Goal: Task Accomplishment & Management: Manage account settings

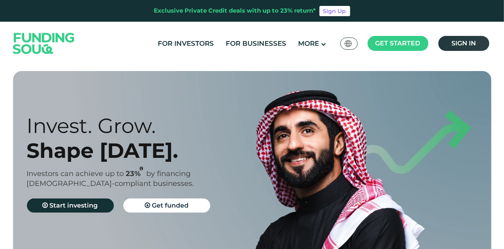
click at [470, 48] on link "Sign in" at bounding box center [463, 43] width 51 height 15
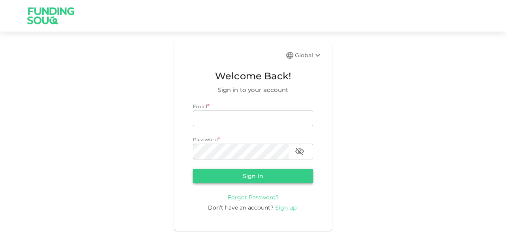
type input "[EMAIL_ADDRESS][PERSON_NAME][DOMAIN_NAME]"
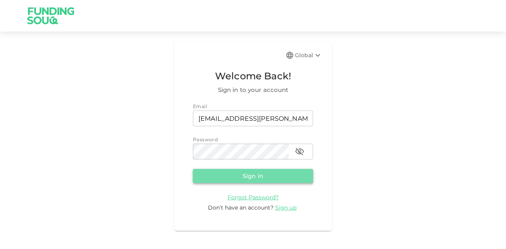
click at [286, 178] on button "Sign in" at bounding box center [253, 176] width 120 height 14
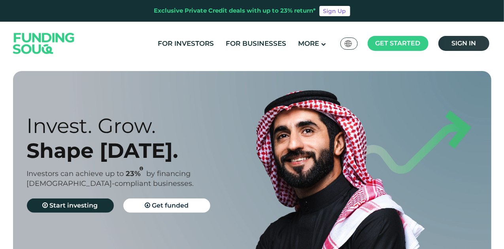
click at [474, 37] on link "Sign in" at bounding box center [463, 43] width 51 height 15
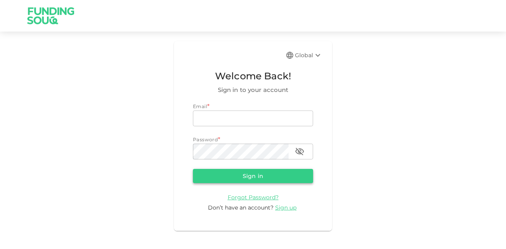
type input "mohanad.y.yasin@hotmail.com"
click at [227, 173] on button "Sign in" at bounding box center [253, 176] width 120 height 14
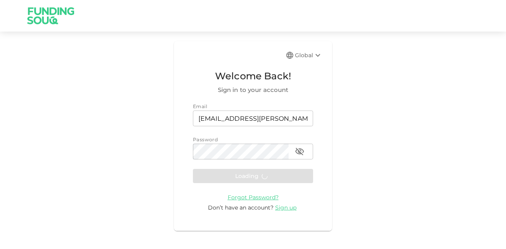
click at [227, 178] on form "Email email mohanad.y.yasin@hotmail.com email Password password password Loadin…" at bounding box center [253, 157] width 120 height 109
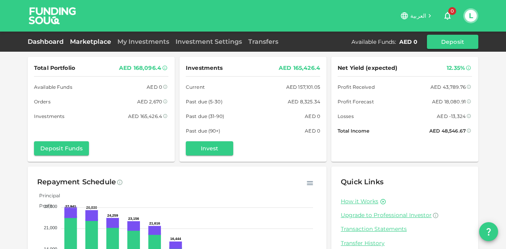
click at [105, 45] on link "Marketplace" at bounding box center [90, 42] width 47 height 8
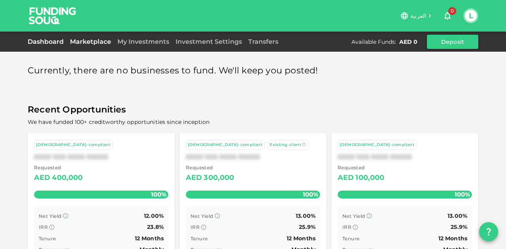
click at [44, 43] on link "Dashboard" at bounding box center [47, 42] width 39 height 8
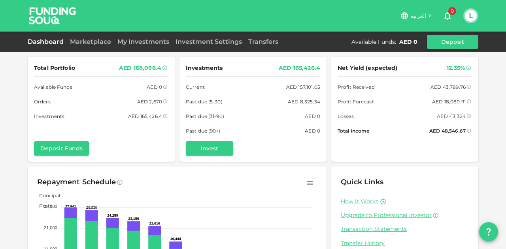
click at [162, 47] on div "Dashboard Marketplace My Investments Investment Settings Transfers Available Fu…" at bounding box center [253, 42] width 451 height 14
click at [154, 42] on link "My Investments" at bounding box center [143, 42] width 58 height 8
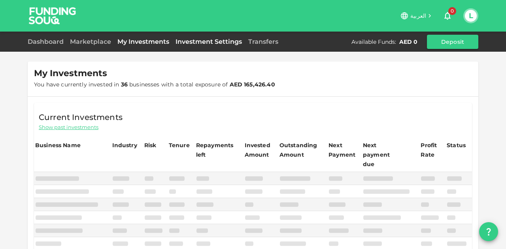
click at [201, 39] on link "Investment Settings" at bounding box center [208, 42] width 73 height 8
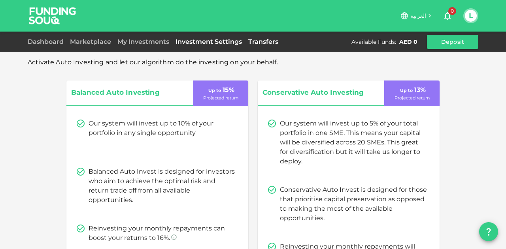
click at [255, 39] on link "Transfers" at bounding box center [263, 42] width 36 height 8
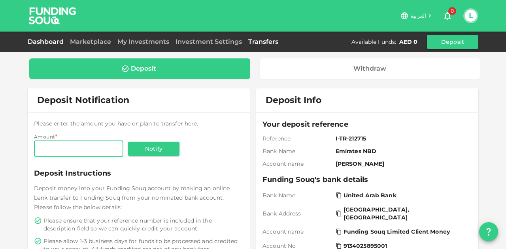
click at [43, 44] on link "Dashboard" at bounding box center [47, 42] width 39 height 8
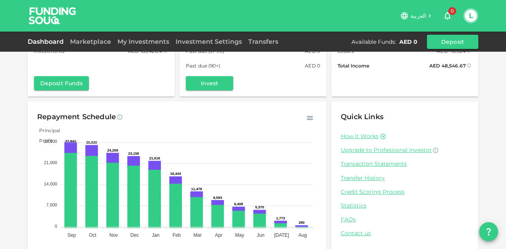
scroll to position [77, 0]
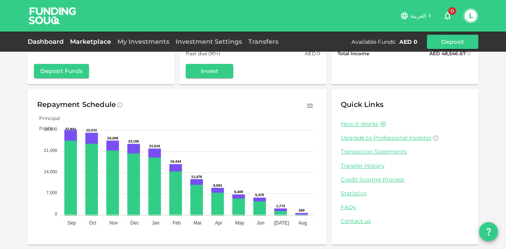
click at [81, 45] on link "Marketplace" at bounding box center [90, 42] width 47 height 8
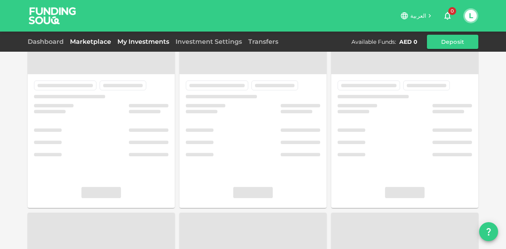
scroll to position [43, 0]
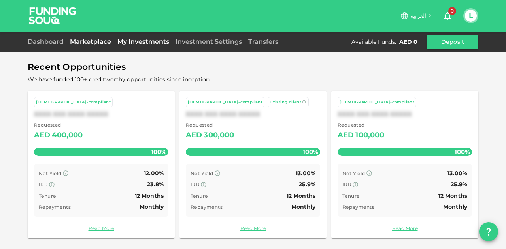
click at [121, 39] on link "My Investments" at bounding box center [143, 42] width 58 height 8
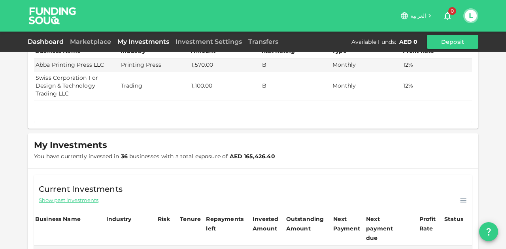
click at [53, 41] on link "Dashboard" at bounding box center [47, 42] width 39 height 8
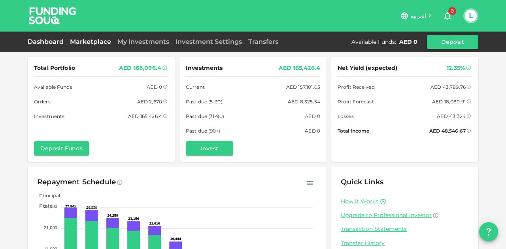
click at [94, 38] on link "Marketplace" at bounding box center [90, 42] width 47 height 8
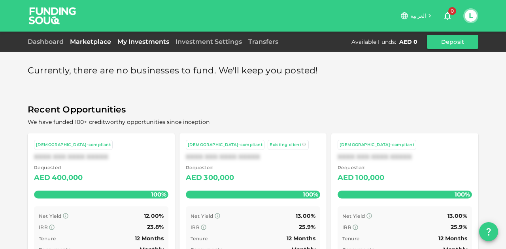
click at [124, 40] on link "My Investments" at bounding box center [143, 42] width 58 height 8
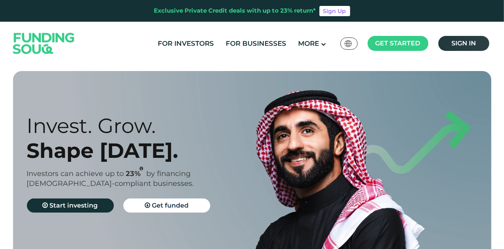
click at [464, 41] on span "Sign in" at bounding box center [463, 44] width 25 height 8
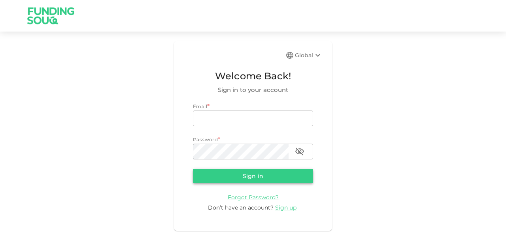
type input "[EMAIL_ADDRESS][PERSON_NAME][DOMAIN_NAME]"
click at [244, 174] on button "Sign in" at bounding box center [253, 176] width 120 height 14
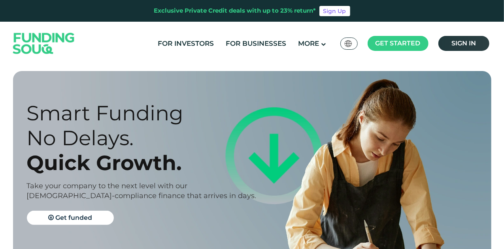
click at [453, 45] on span "Sign in" at bounding box center [463, 44] width 25 height 8
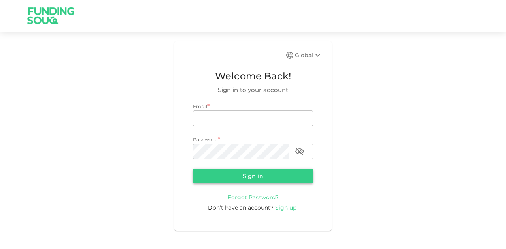
type input "[EMAIL_ADDRESS][PERSON_NAME][DOMAIN_NAME]"
click at [219, 179] on button "Sign in" at bounding box center [253, 176] width 120 height 14
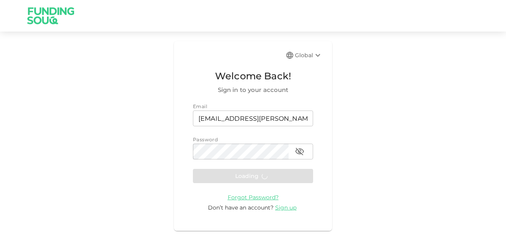
click at [219, 179] on form "Email email [EMAIL_ADDRESS][PERSON_NAME][DOMAIN_NAME] email Password password p…" at bounding box center [253, 157] width 120 height 109
